Goal: Check status: Check status

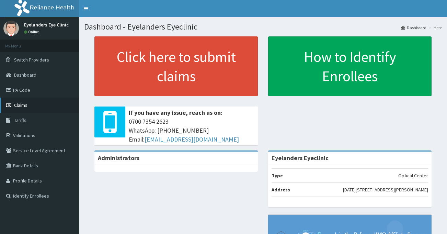
click at [22, 105] on span "Claims" at bounding box center [20, 105] width 13 height 6
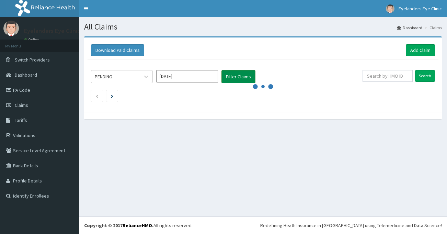
click at [240, 75] on button "Filter Claims" at bounding box center [239, 76] width 34 height 13
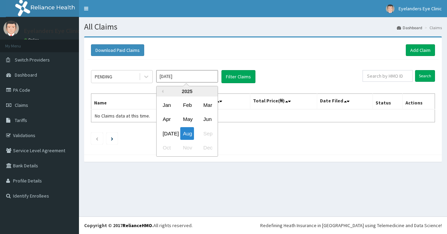
click at [193, 81] on input "[DATE]" at bounding box center [187, 76] width 62 height 12
click at [167, 129] on div "[DATE]" at bounding box center [167, 133] width 14 height 13
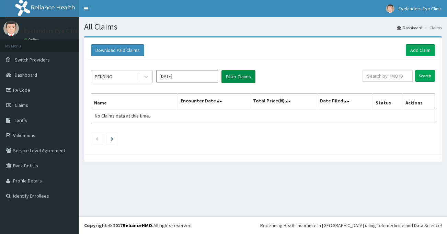
click at [235, 76] on button "Filter Claims" at bounding box center [239, 76] width 34 height 13
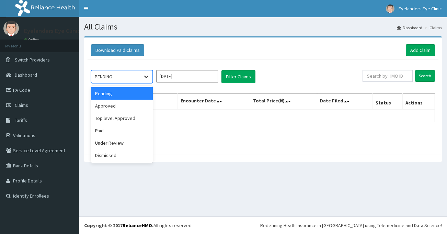
click at [141, 77] on div at bounding box center [146, 76] width 12 height 12
click at [103, 135] on div "Paid" at bounding box center [122, 130] width 62 height 12
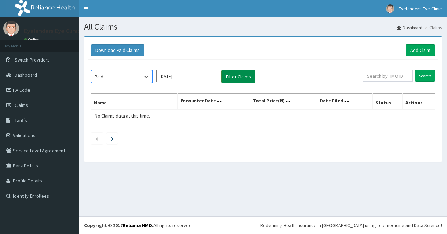
click at [244, 76] on button "Filter Claims" at bounding box center [239, 76] width 34 height 13
click at [244, 77] on button "Filter Claims" at bounding box center [239, 76] width 34 height 13
click at [242, 76] on button "Filter Claims" at bounding box center [239, 76] width 34 height 13
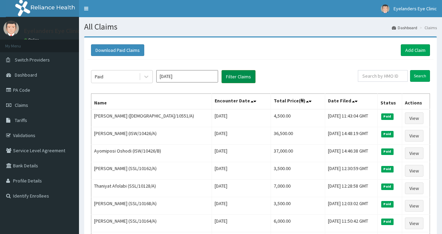
click at [242, 76] on button "Filter Claims" at bounding box center [239, 76] width 34 height 13
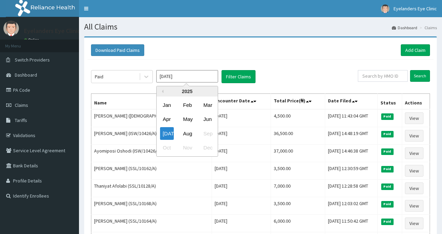
click at [212, 74] on input "Jul 2025" at bounding box center [187, 76] width 62 height 12
click at [190, 128] on div "Aug" at bounding box center [187, 133] width 14 height 13
type input "Aug 2025"
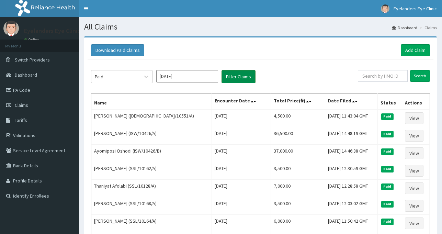
click at [227, 74] on button "Filter Claims" at bounding box center [239, 76] width 34 height 13
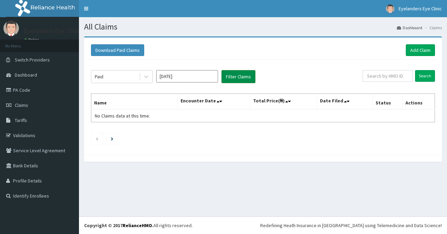
click at [227, 74] on button "Filter Claims" at bounding box center [239, 76] width 34 height 13
